Goal: Ask a question

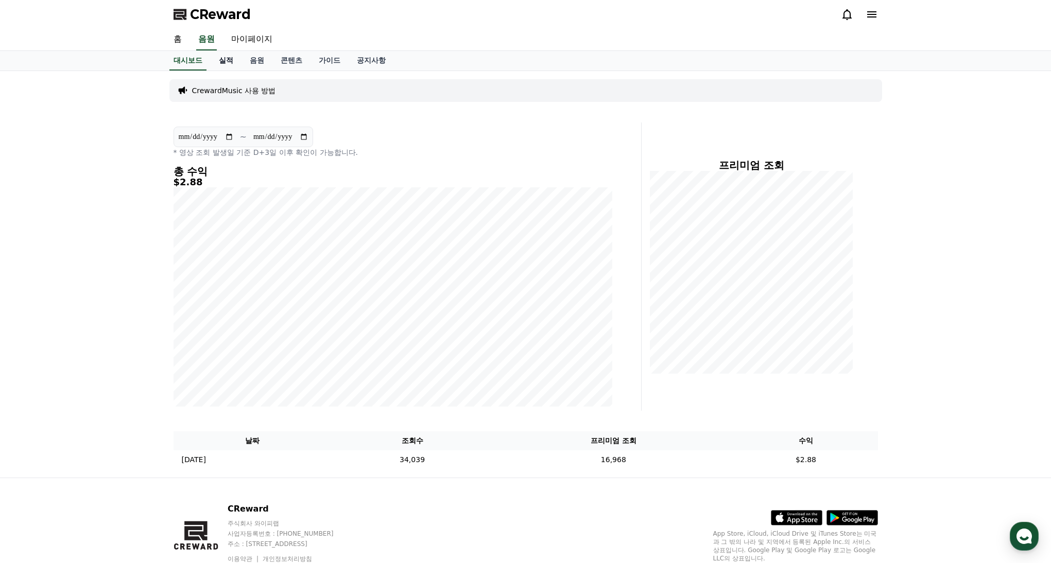
click at [226, 65] on link "실적" at bounding box center [226, 61] width 31 height 20
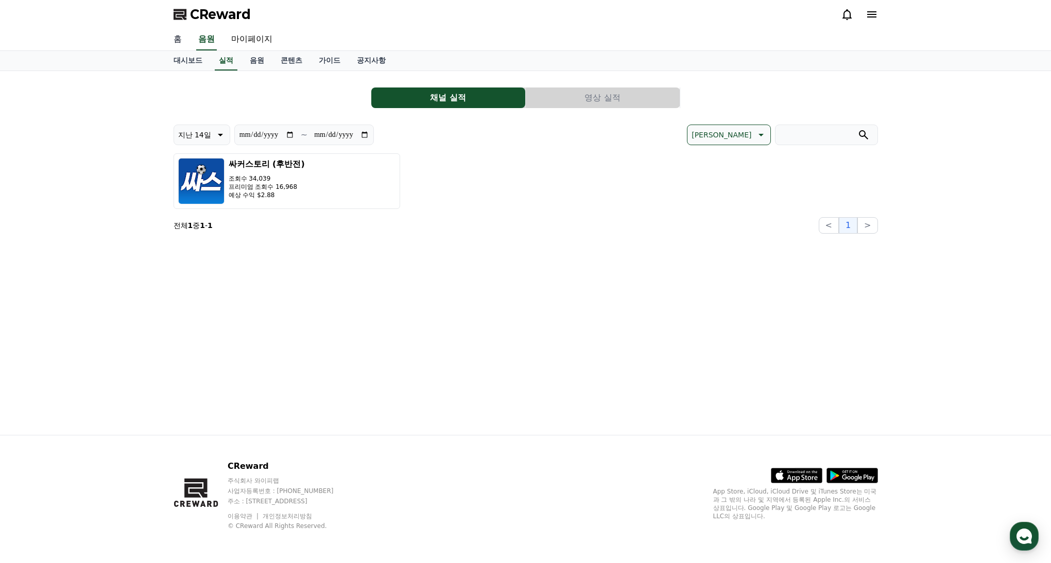
click at [181, 42] on link "홈" at bounding box center [177, 40] width 25 height 22
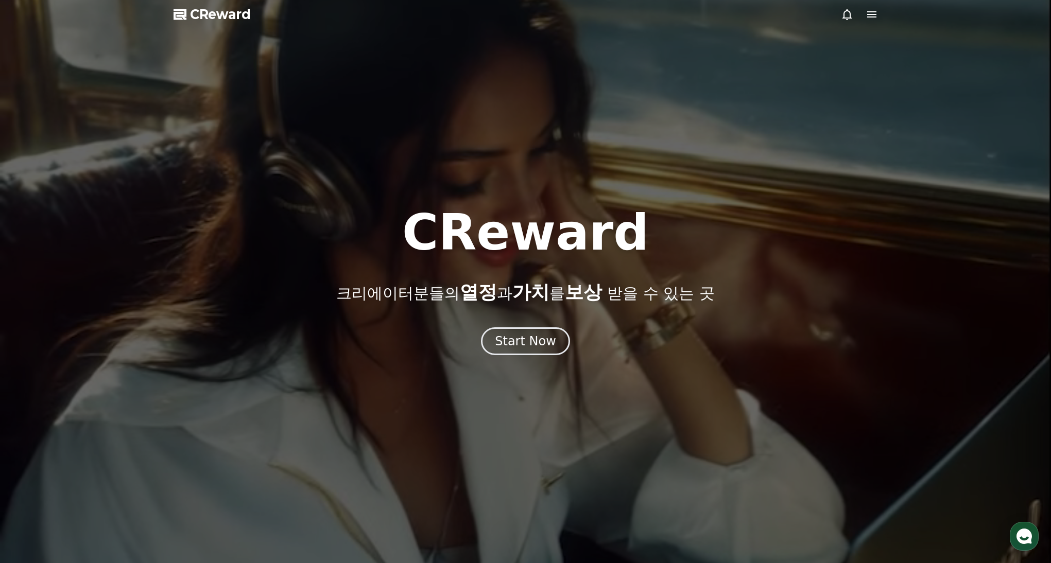
click at [1025, 534] on use "button" at bounding box center [1024, 536] width 15 height 15
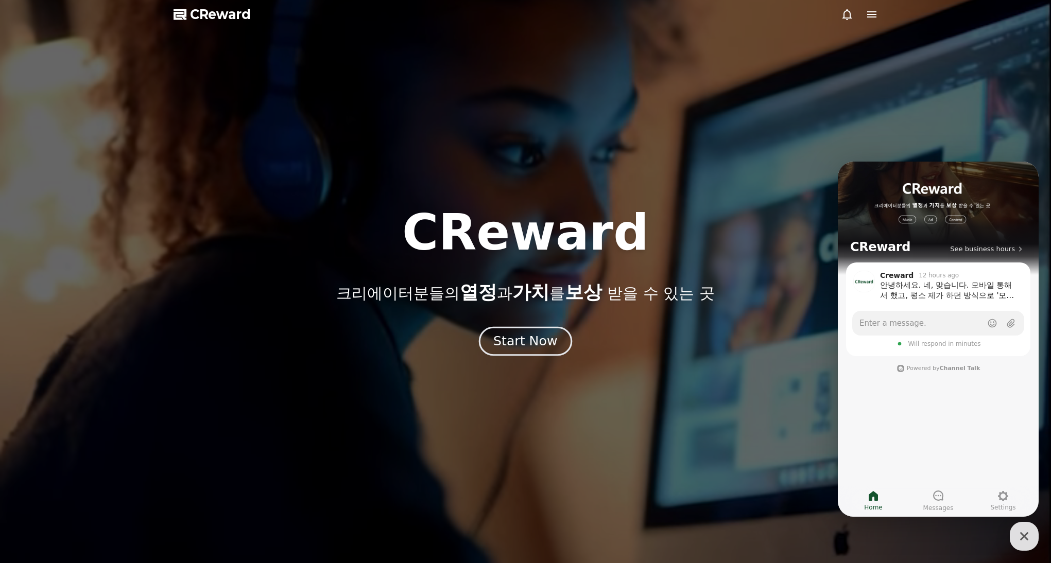
click at [531, 340] on div "Start Now" at bounding box center [525, 342] width 64 height 18
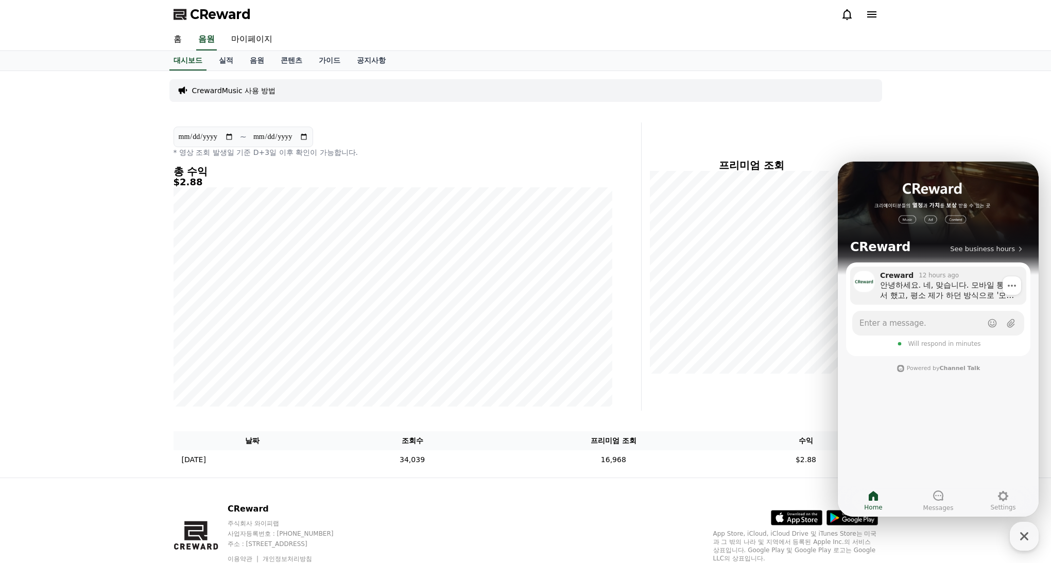
click at [929, 300] on div "안녕하세요. 네, 맞습니다. 모바일 통해서 했고, 평소 제가 하던 방식으로 '모바일 업로드 > [GEOGRAPHIC_DATA]에서 쇼핑 태크 …" at bounding box center [949, 290] width 139 height 21
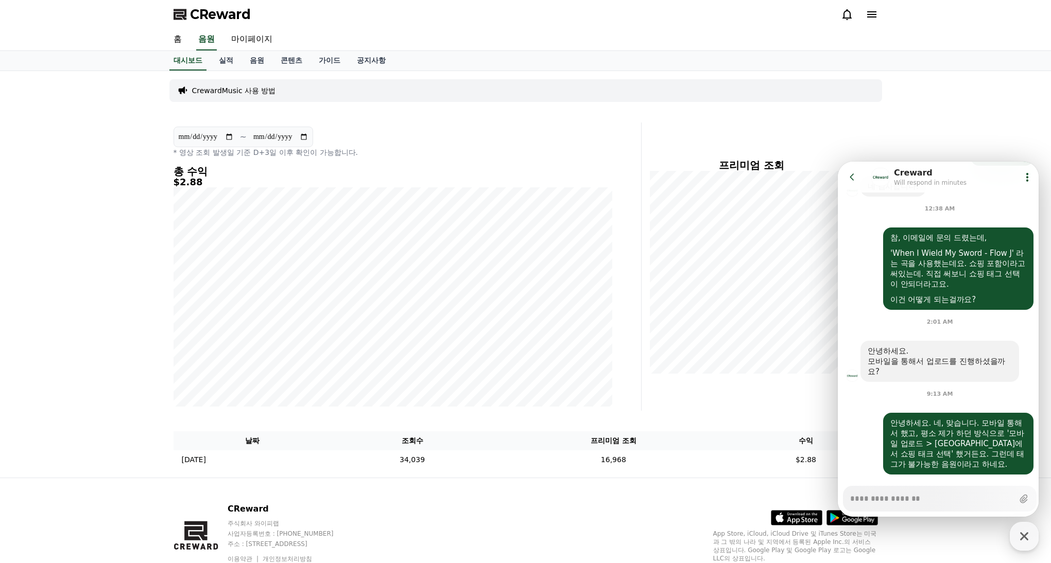
type textarea "*"
